Goal: Transaction & Acquisition: Purchase product/service

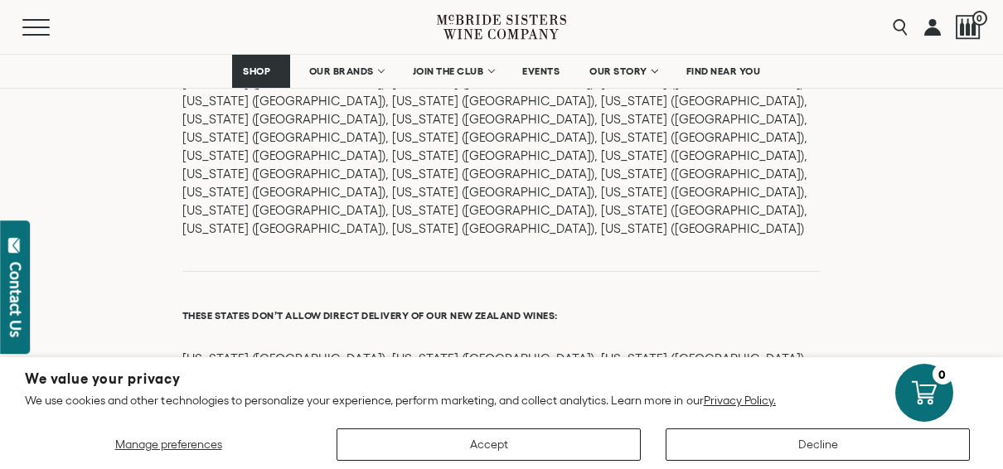
scroll to position [1960, 0]
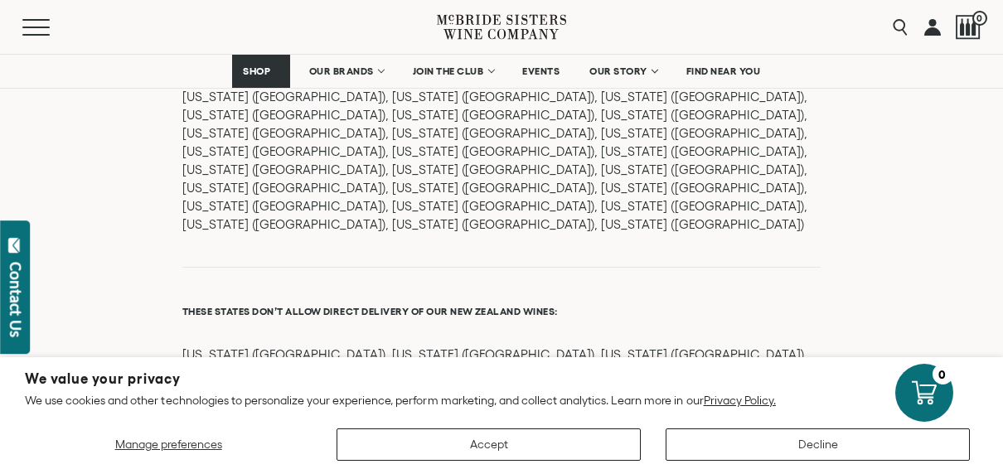
drag, startPoint x: 998, startPoint y: 321, endPoint x: 997, endPoint y: 337, distance: 15.8
click at [997, 337] on div "Where We Ship We ship directly here: [US_STATE] ([GEOGRAPHIC_DATA]), [US_STATE]…" at bounding box center [501, 4] width 1003 height 1310
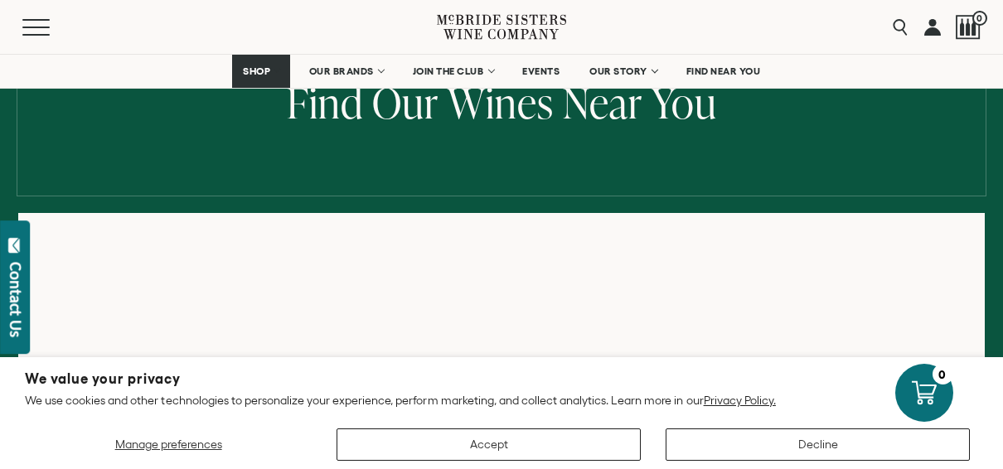
scroll to position [0, 0]
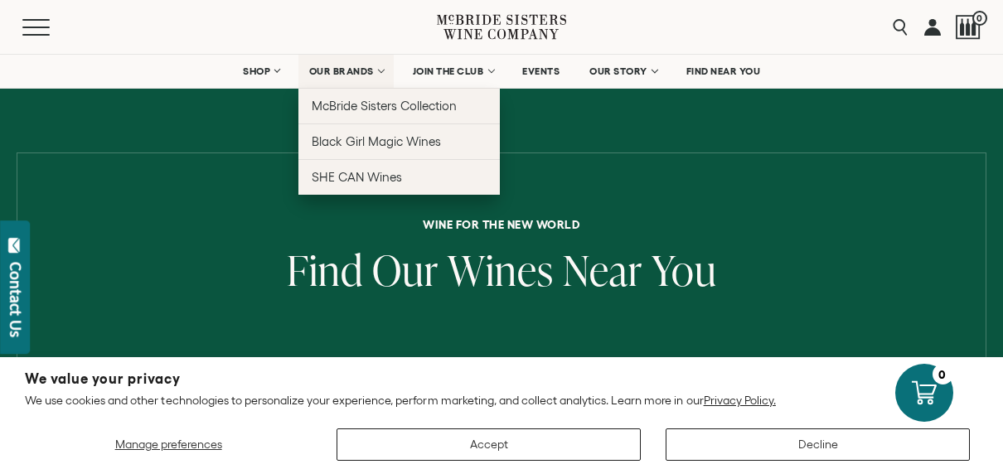
click at [324, 64] on link "OUR BRANDS" at bounding box center [345, 71] width 95 height 33
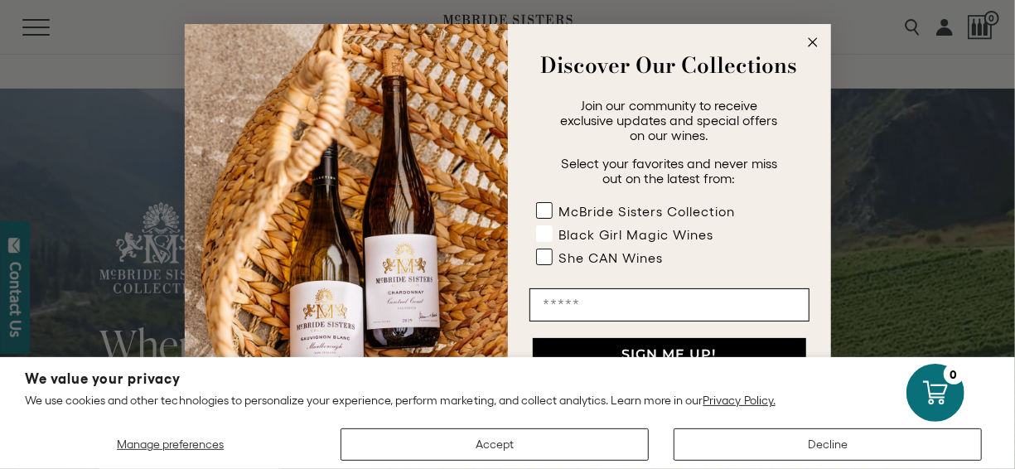
click at [541, 235] on rect "POPUP Form" at bounding box center [544, 233] width 16 height 16
click at [810, 38] on icon "Close dialog" at bounding box center [813, 42] width 8 height 8
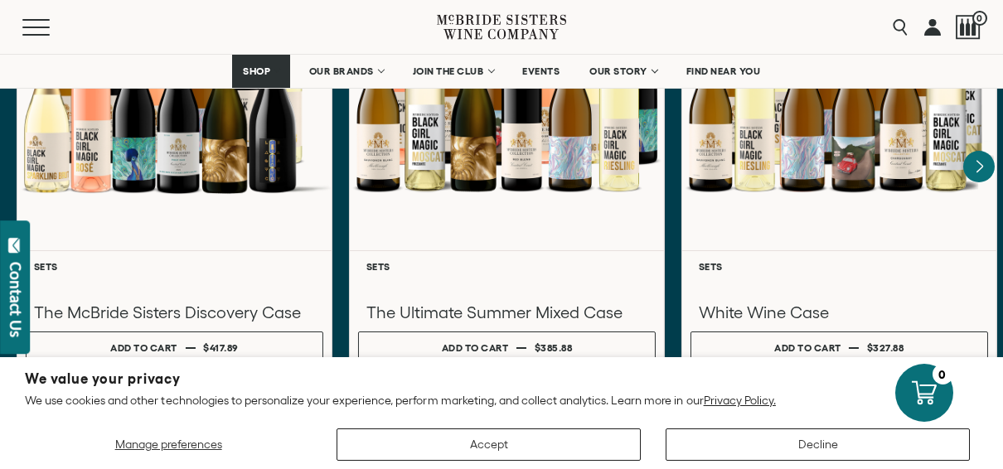
scroll to position [5109, 0]
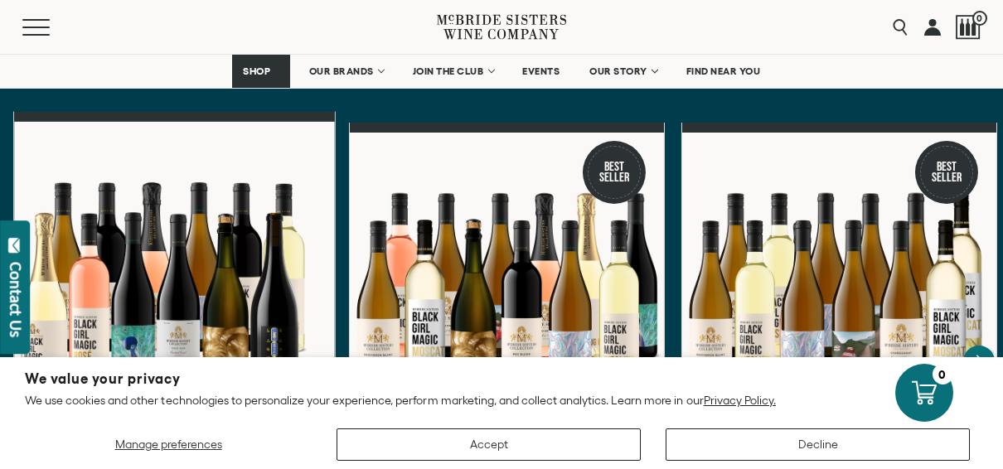
click at [150, 272] on div at bounding box center [174, 281] width 321 height 319
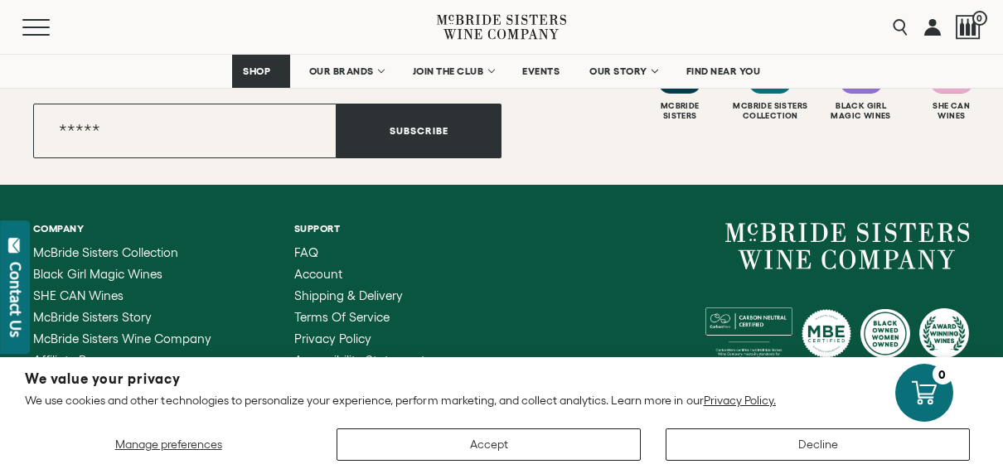
scroll to position [4305, 0]
